Goal: Task Accomplishment & Management: Complete application form

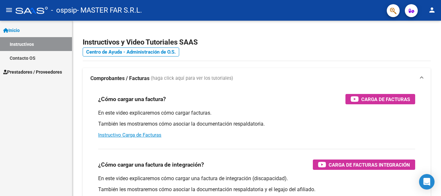
click at [33, 71] on span "Prestadores / Proveedores" at bounding box center [32, 71] width 59 height 7
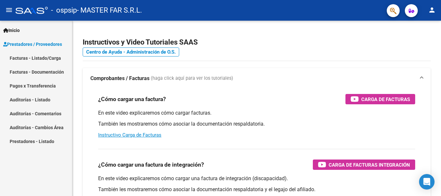
click at [42, 57] on link "Facturas - Listado/Carga" at bounding box center [36, 58] width 72 height 14
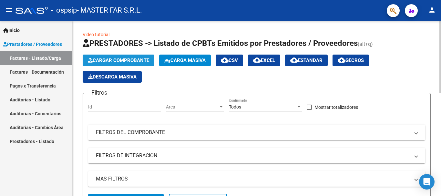
click at [126, 60] on span "Cargar Comprobante" at bounding box center [118, 60] width 61 height 6
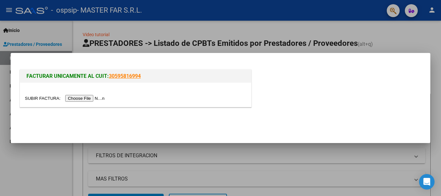
click at [86, 99] on input "file" at bounding box center [66, 98] width 82 height 7
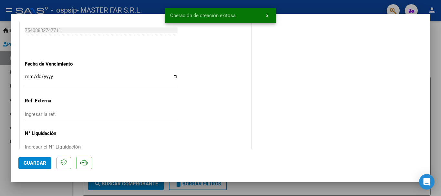
scroll to position [387, 0]
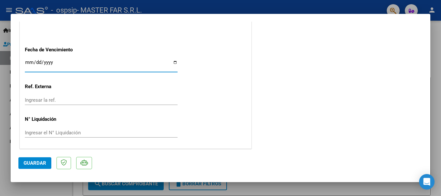
click at [118, 65] on input "Ingresar la fecha" at bounding box center [101, 65] width 153 height 10
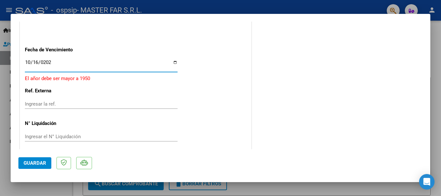
type input "[DATE]"
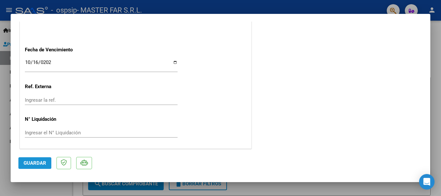
click at [44, 164] on span "Guardar" at bounding box center [35, 163] width 23 height 6
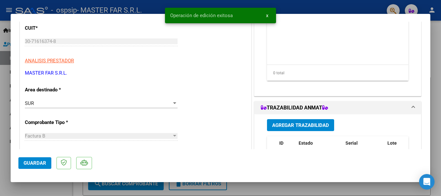
scroll to position [32, 0]
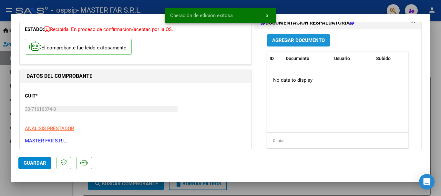
click at [311, 44] on button "Agregar Documento" at bounding box center [298, 40] width 63 height 12
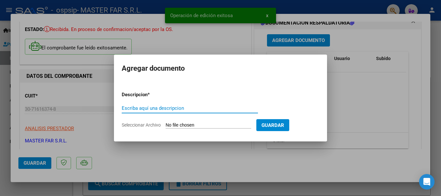
click at [173, 108] on input "Escriba aquí una descripcion" at bounding box center [190, 108] width 136 height 6
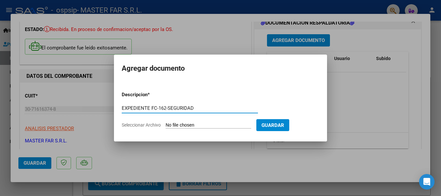
drag, startPoint x: 195, startPoint y: 107, endPoint x: 114, endPoint y: 110, distance: 81.4
click at [114, 110] on mat-dialog-content "Descripcion * EXPEDIENTE FC-162-SEGURIDAD Escriba aquí una descripcion Seleccio…" at bounding box center [220, 107] width 213 height 52
type input "EXPEDIENTE FC-162-SEGURIDAD"
click at [229, 124] on input "Seleccionar Archivo" at bounding box center [208, 125] width 85 height 6
type input "C:\fakepath\EXPEDIENTE FC-162-SEGURIDAD.pdf"
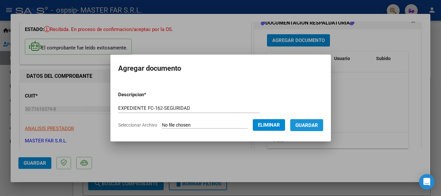
click at [318, 127] on span "Guardar" at bounding box center [306, 125] width 23 height 6
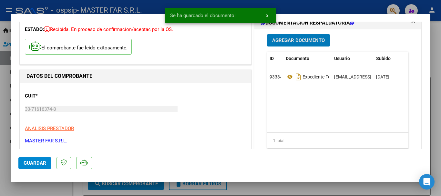
scroll to position [129, 0]
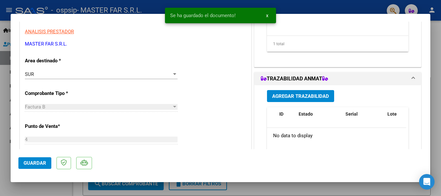
click at [292, 96] on span "Agregar Trazabilidad" at bounding box center [300, 96] width 57 height 6
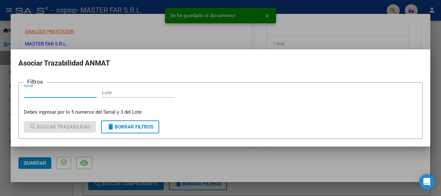
click at [73, 94] on input "Serial" at bounding box center [60, 93] width 73 height 6
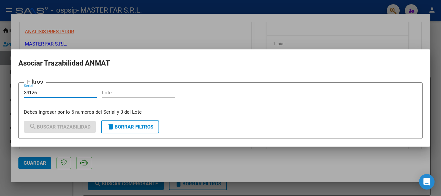
type input "34126"
click at [107, 93] on input "Lote" at bounding box center [138, 93] width 73 height 6
type input "M40"
